Goal: Task Accomplishment & Management: Use online tool/utility

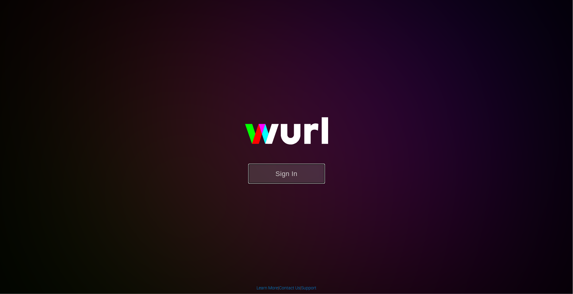
click at [284, 179] on button "Sign In" at bounding box center [286, 174] width 77 height 20
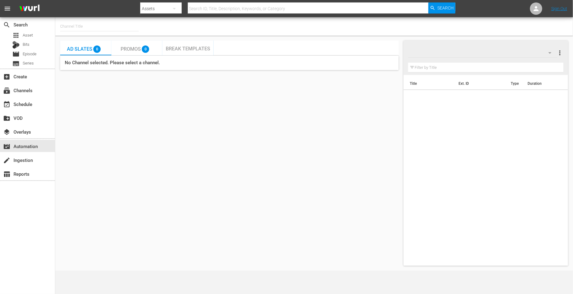
type input "Movie Favorites by Lifetime (999)"
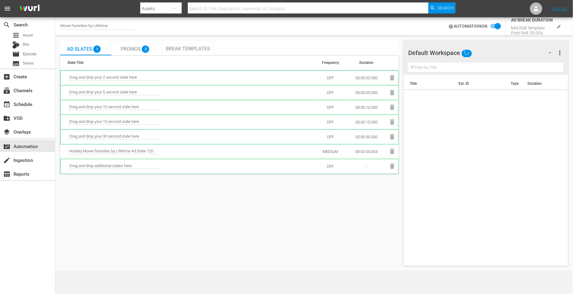
click at [29, 213] on div "search Search apps Asset Bits movie Episode subtitles Series add_box Create sub…" at bounding box center [27, 164] width 55 height 294
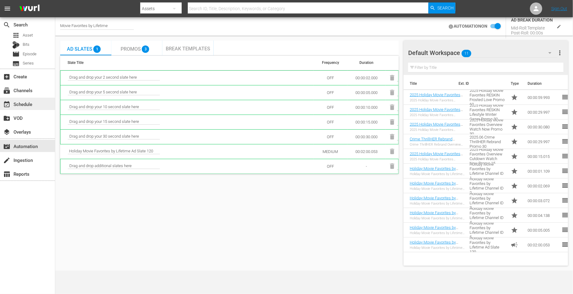
click at [32, 100] on div "event_available Schedule" at bounding box center [17, 103] width 34 height 6
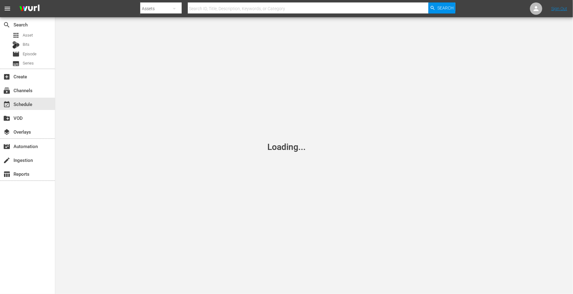
click at [86, 7] on nav "menu Search By Assets Search ID, Title, Description, Keywords, or Category Sear…" at bounding box center [286, 8] width 573 height 17
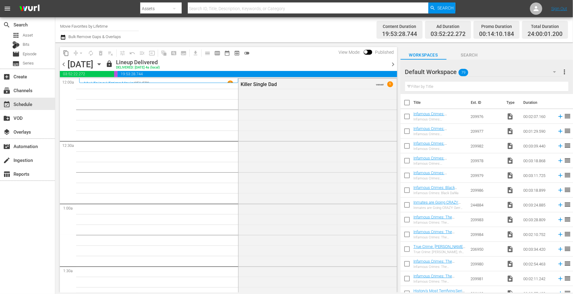
click at [249, 26] on div "Channel Title Movie Favorites by Lifetime Bulk Remove Gaps & Overlaps" at bounding box center [198, 30] width 277 height 22
click at [102, 62] on icon "button" at bounding box center [99, 64] width 7 height 7
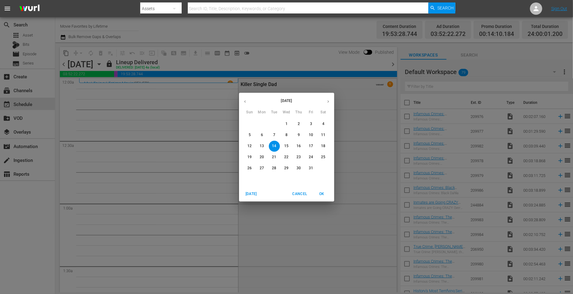
click at [329, 102] on icon "button" at bounding box center [328, 101] width 5 height 5
click at [325, 120] on button "1" at bounding box center [323, 123] width 11 height 11
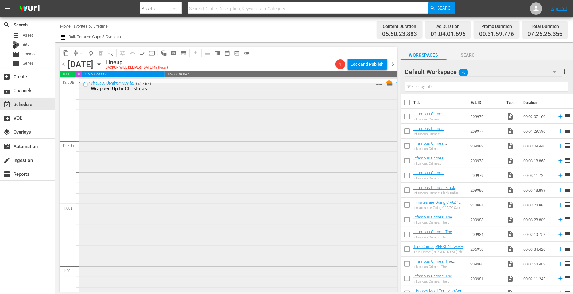
click at [167, 177] on div "Wrapped Up In Christmas / SE1 / EP1: Wrapped Up In Christmas VARIANT reorder" at bounding box center [237, 194] width 317 height 231
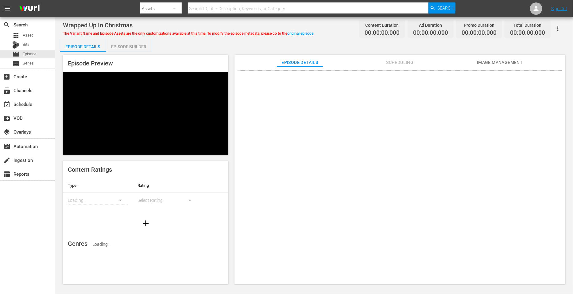
click at [344, 30] on div "Wrapped Up In Christmas The Variant Name and Episode Assets are the only custom…" at bounding box center [314, 29] width 502 height 14
click at [193, 46] on div "Episode Details Episode Builder Episode Preview Content Ratings Type Rating Loa…" at bounding box center [314, 163] width 508 height 249
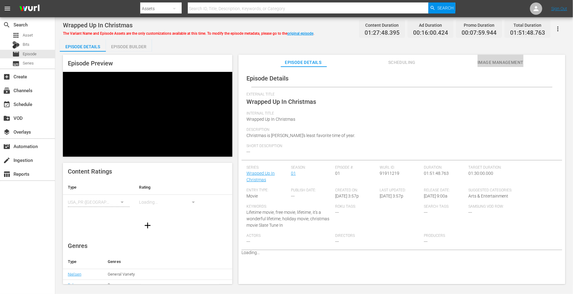
click at [489, 59] on span "Image Management" at bounding box center [500, 63] width 46 height 8
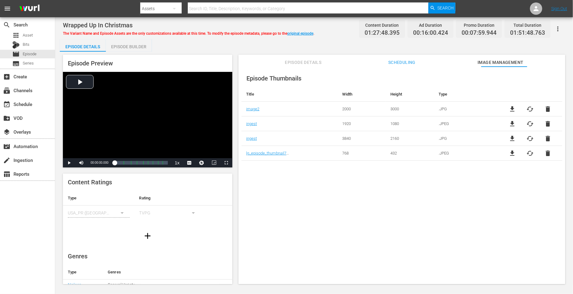
click at [346, 33] on div "Wrapped Up In Christmas The Variant Name and Episode Assets are the only custom…" at bounding box center [314, 29] width 502 height 14
click at [547, 108] on span "delete" at bounding box center [547, 108] width 7 height 7
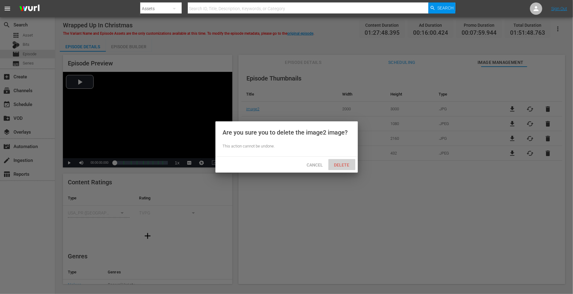
click at [349, 162] on span "Delete" at bounding box center [341, 164] width 25 height 5
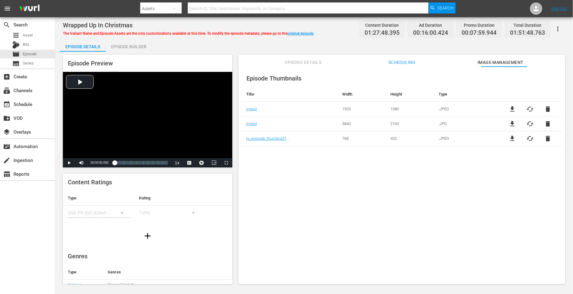
click at [548, 125] on span "delete" at bounding box center [547, 123] width 7 height 7
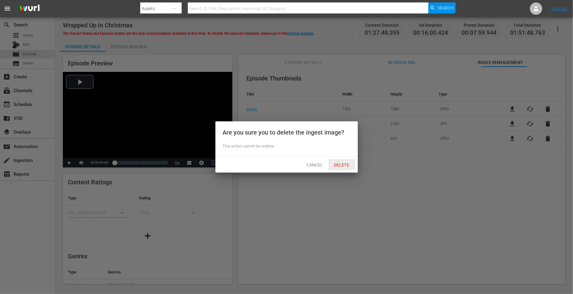
click at [342, 166] on span "Delete" at bounding box center [341, 164] width 25 height 5
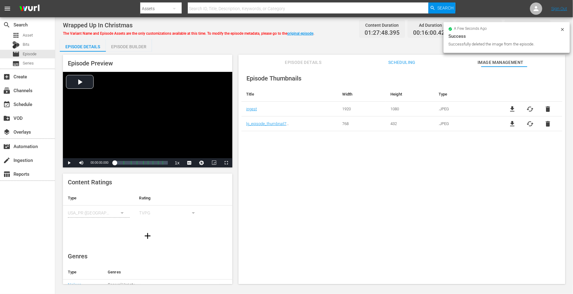
click at [216, 45] on div "Episode Details Episode Builder Episode Preview Video Player is loading. Play V…" at bounding box center [314, 163] width 508 height 249
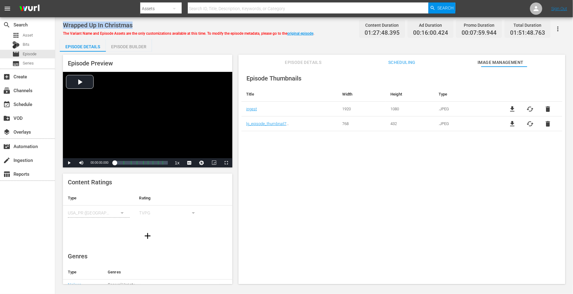
drag, startPoint x: 135, startPoint y: 24, endPoint x: 60, endPoint y: 23, distance: 75.2
click at [60, 23] on div "Wrapped Up In Christmas The Variant Name and Episode Assets are the only custom…" at bounding box center [314, 151] width 518 height 268
copy span "Wrapped Up In Christmas"
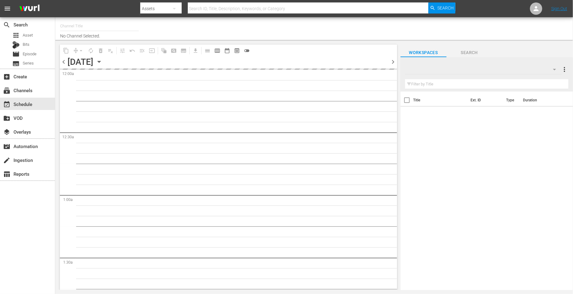
type input "Movie Favorites by Lifetime (999)"
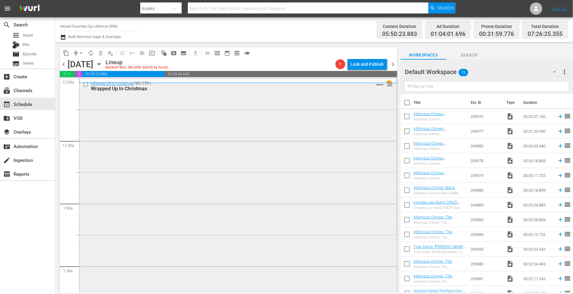
click at [132, 150] on div "Wrapped Up In Christmas / SE1 / EP1: Wrapped Up In Christmas VARIANT reorder" at bounding box center [237, 194] width 317 height 231
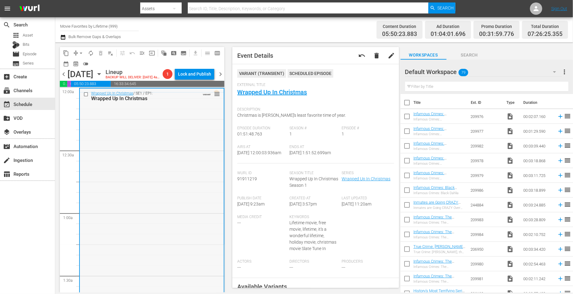
click at [156, 145] on div "Wrapped Up In Christmas / SE1 / EP1: Wrapped Up In Christmas VARIANT reorder" at bounding box center [152, 203] width 144 height 231
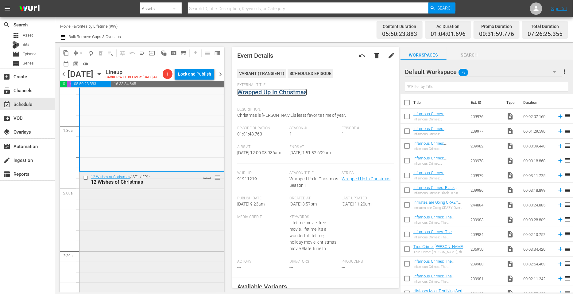
scroll to position [192, 0]
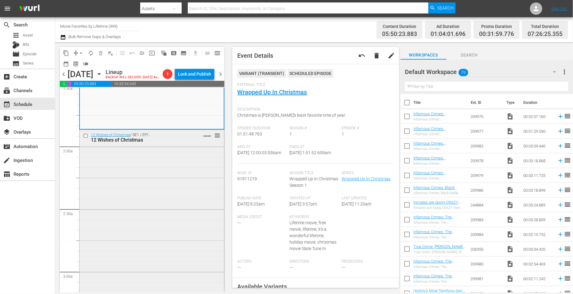
click at [146, 196] on div "12 Wishes of Christmas / SE1 / EP1: 12 Wishes of Christmas VARIANT reorder" at bounding box center [151, 246] width 145 height 233
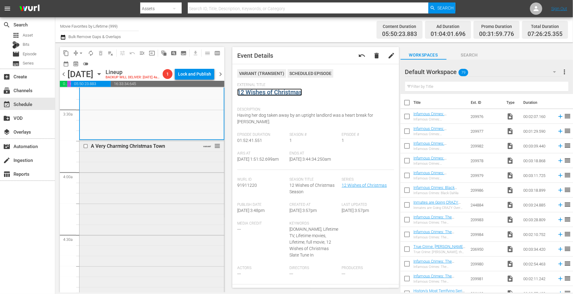
scroll to position [460, 0]
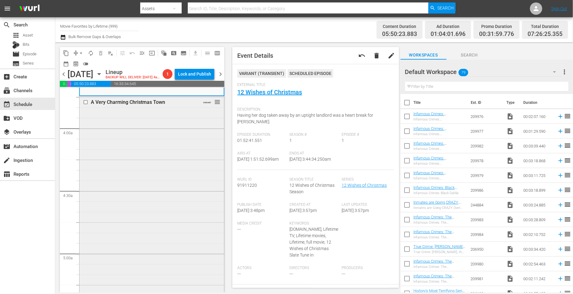
click at [145, 183] on div "A Very Charming Christmas Town VARIANT reorder" at bounding box center [151, 212] width 145 height 233
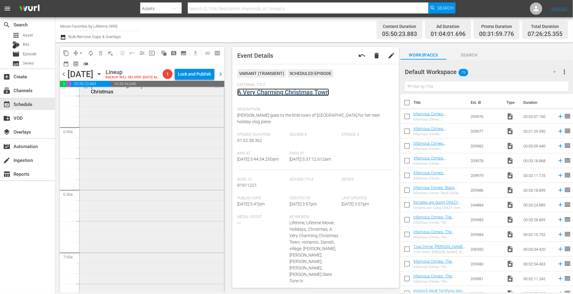
scroll to position [729, 0]
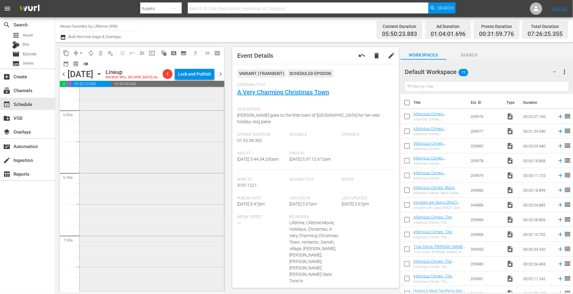
click at [138, 165] on div "Ladies of the '80s: A Divas Christmas VARIANT reorder" at bounding box center [151, 176] width 145 height 226
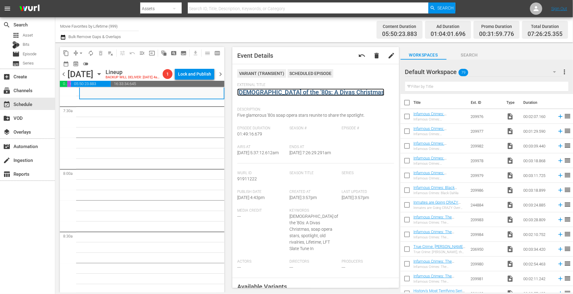
scroll to position [882, 0]
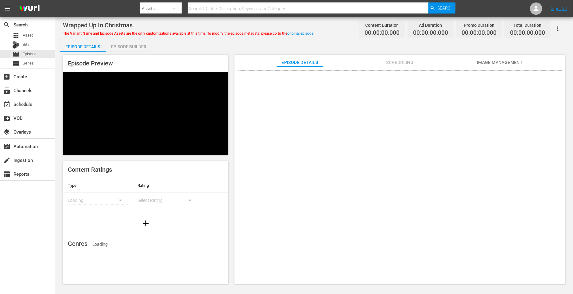
click at [342, 30] on div "Wrapped Up In Christmas The Variant Name and Episode Assets are the only custom…" at bounding box center [314, 29] width 502 height 14
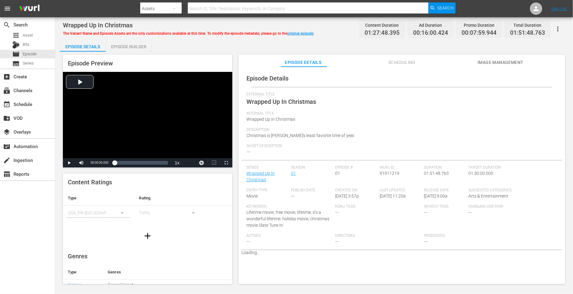
click at [505, 59] on span "Image Management" at bounding box center [500, 63] width 46 height 8
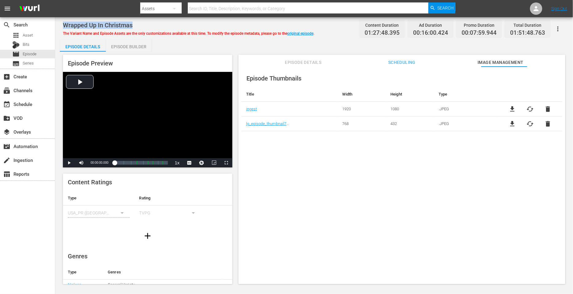
drag, startPoint x: 133, startPoint y: 24, endPoint x: 64, endPoint y: 27, distance: 68.8
click at [64, 27] on div "Wrapped Up In Christmas" at bounding box center [188, 24] width 251 height 7
copy span "Wrapped Up In Christmas"
click at [335, 23] on div "Wrapped Up In Christmas The Variant Name and Episode Assets are the only custom…" at bounding box center [314, 29] width 502 height 14
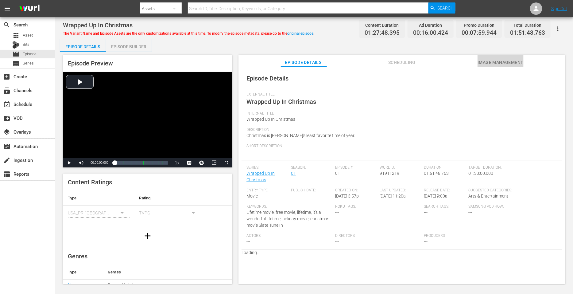
click at [497, 60] on span "Image Management" at bounding box center [500, 63] width 46 height 8
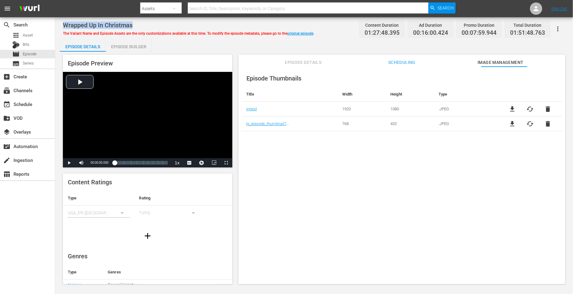
drag, startPoint x: 136, startPoint y: 24, endPoint x: 63, endPoint y: 28, distance: 73.2
click at [63, 28] on div "Wrapped Up In Christmas The Variant Name and Episode Assets are the only custom…" at bounding box center [314, 151] width 518 height 268
copy span "Wrapped Up In Christmas"
click at [368, 177] on div "Episode Thumbnails Title Width Height Type ingest 1920 1080 .JPEG file_download…" at bounding box center [401, 178] width 327 height 223
click at [302, 33] on link "original episode" at bounding box center [300, 33] width 26 height 4
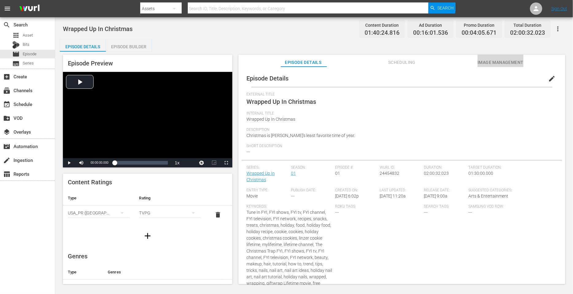
click at [509, 65] on span "Image Management" at bounding box center [500, 63] width 46 height 8
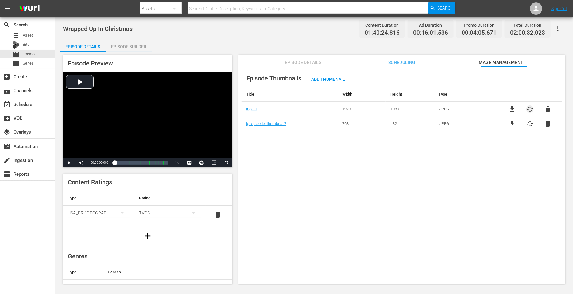
click at [529, 108] on span "cached" at bounding box center [529, 108] width 7 height 7
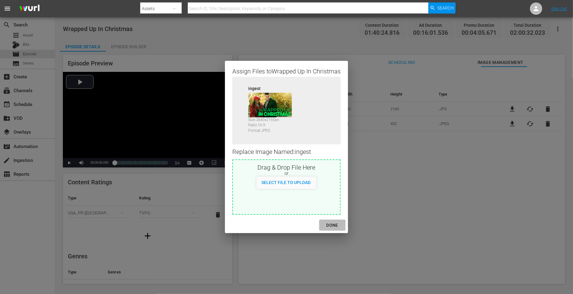
click at [335, 222] on div "DONE" at bounding box center [332, 225] width 21 height 8
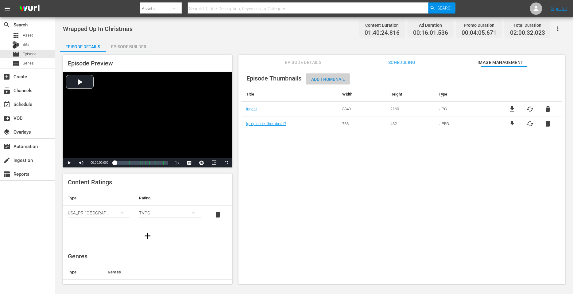
click at [328, 79] on span "Add Thumbnail" at bounding box center [328, 79] width 44 height 5
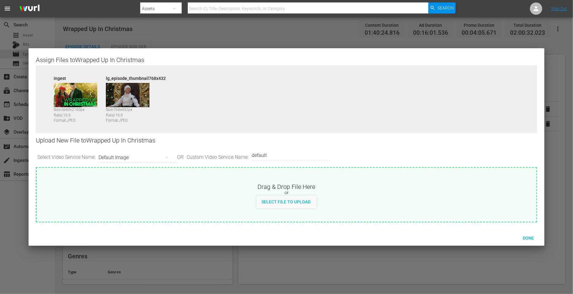
drag, startPoint x: 290, startPoint y: 156, endPoint x: 224, endPoint y: 156, distance: 66.0
click at [224, 156] on div "Select Video Service Name: Default Image OR Custom Video Service Name: Custom V…" at bounding box center [286, 157] width 501 height 19
type input "image2"
click at [530, 238] on span "Done" at bounding box center [528, 237] width 21 height 5
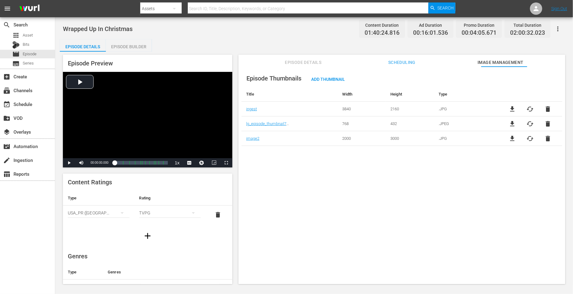
click at [341, 208] on div "Episode Thumbnails Add Thumbnail Title Width Height Type ingest 3840 2160 .JPG …" at bounding box center [401, 178] width 327 height 223
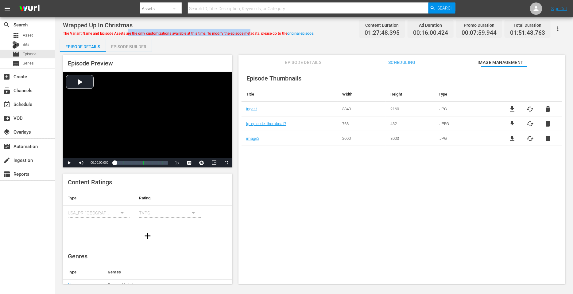
drag, startPoint x: 245, startPoint y: 34, endPoint x: 143, endPoint y: 31, distance: 102.5
click at [126, 31] on span "The Variant Name and Episode Assets are the only customizations available at th…" at bounding box center [188, 33] width 251 height 4
click at [180, 34] on span "The Variant Name and Episode Assets are the only customizations available at th…" at bounding box center [188, 33] width 251 height 4
click at [131, 44] on div "Episode Builder" at bounding box center [129, 46] width 46 height 15
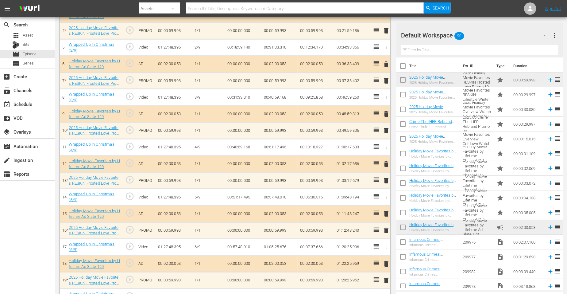
scroll to position [230, 0]
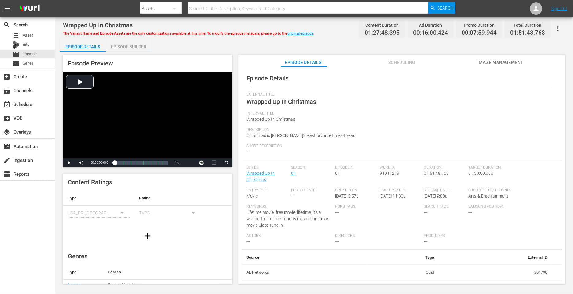
click at [132, 45] on div "Episode Builder" at bounding box center [129, 46] width 46 height 15
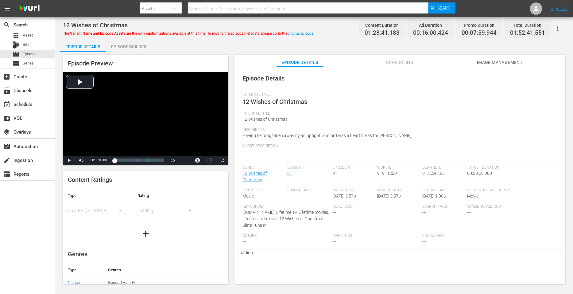
click at [131, 43] on div "Episode Builder" at bounding box center [129, 46] width 46 height 15
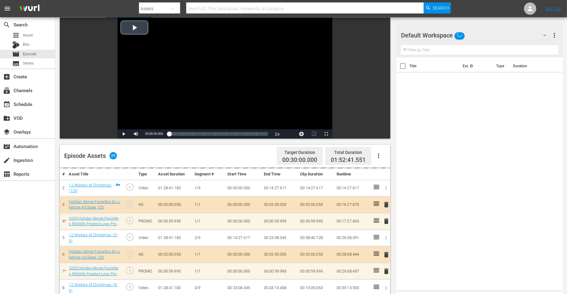
scroll to position [76, 0]
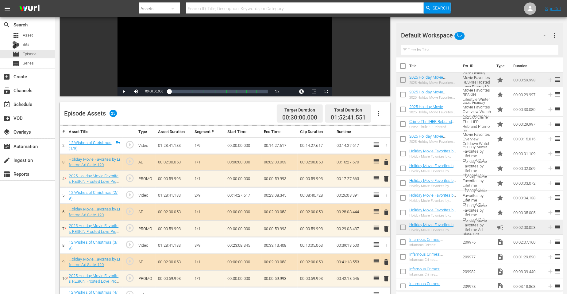
click at [361, 33] on div "Video Player is loading. Play Video Play Mute Current Time 00:00:00.000 / Durat…" at bounding box center [225, 35] width 330 height 121
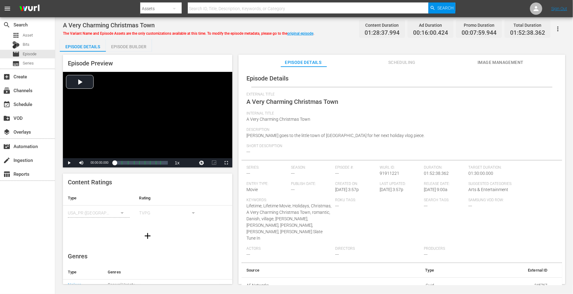
click at [141, 47] on div "Episode Builder" at bounding box center [129, 46] width 46 height 15
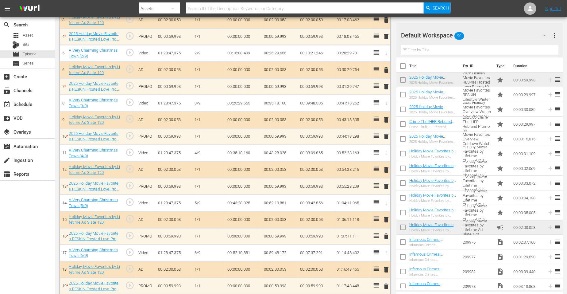
scroll to position [230, 0]
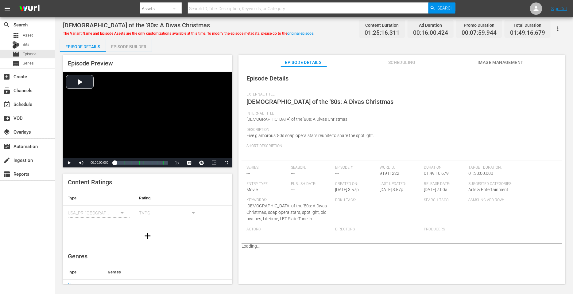
drag, startPoint x: 132, startPoint y: 47, endPoint x: 281, endPoint y: 91, distance: 155.0
click at [133, 47] on div "Episode Builder" at bounding box center [129, 46] width 46 height 15
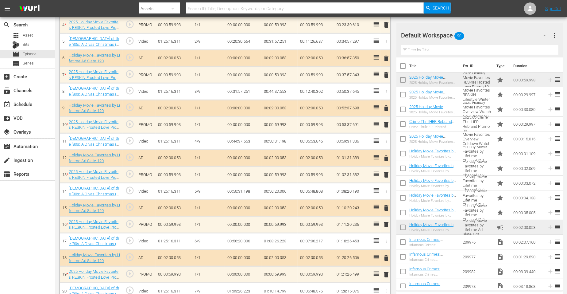
scroll to position [229, 0]
click at [31, 99] on div "event_available Schedule" at bounding box center [27, 104] width 55 height 12
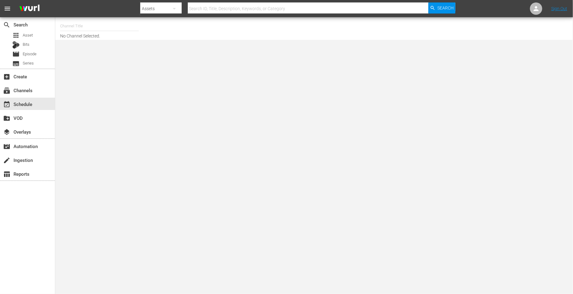
click at [94, 27] on input "text" at bounding box center [99, 26] width 79 height 15
click at [99, 44] on div "Forged in Fire Presented By History (1557 - aenetworks_forgedinfire_1)" at bounding box center [144, 43] width 159 height 15
type input "Forged in Fire Presented By History (1557 - aenetworks_forgedinfire_1)"
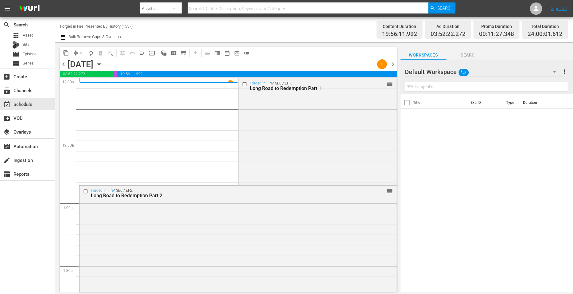
click at [100, 64] on icon "button" at bounding box center [99, 65] width 3 height 2
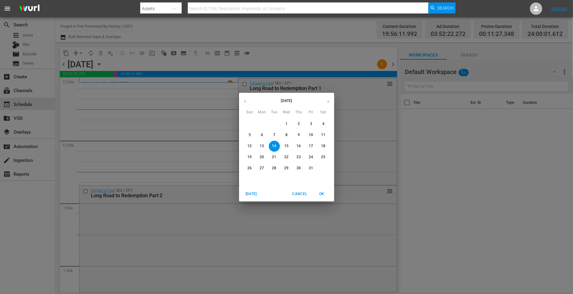
click at [263, 157] on p "20" at bounding box center [262, 156] width 4 height 5
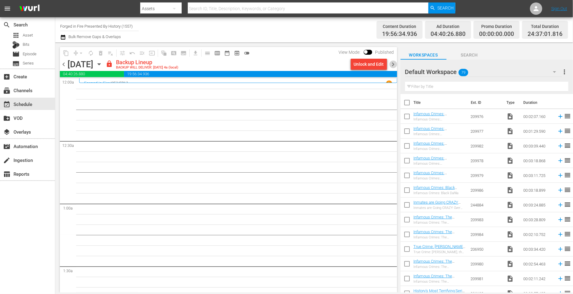
click at [394, 64] on span "chevron_right" at bounding box center [393, 64] width 8 height 8
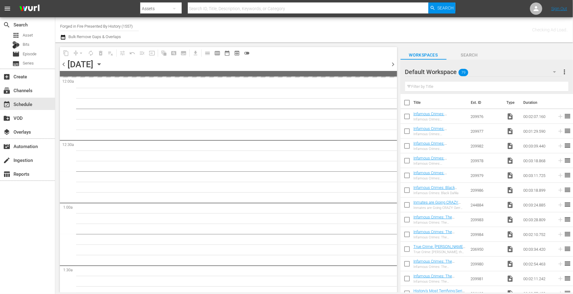
click at [299, 27] on div "Channel Title Forged in Fire Presented By History (1557) Bulk Remove Gaps & Ove…" at bounding box center [198, 30] width 277 height 22
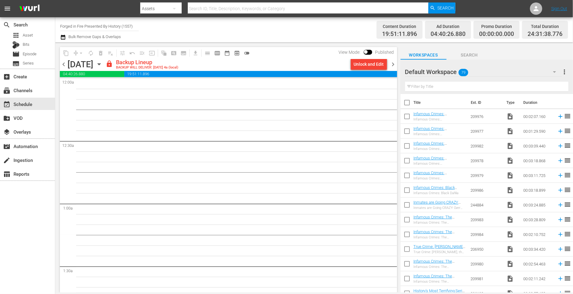
click at [393, 65] on span "chevron_right" at bounding box center [393, 64] width 8 height 8
